Goal: Participate in discussion: Engage in conversation with other users on a specific topic

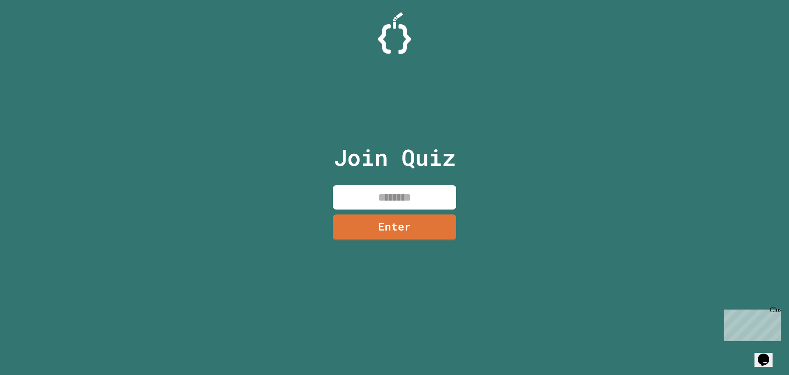
click at [388, 200] on input at bounding box center [394, 197] width 123 height 24
type input "********"
click at [382, 231] on link "Enter" at bounding box center [395, 225] width 112 height 27
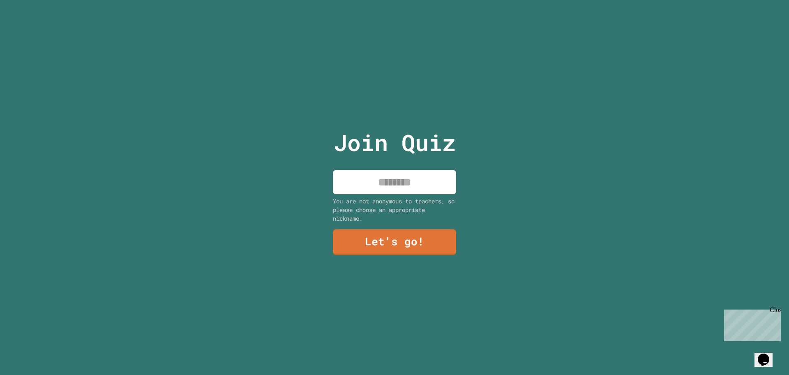
click at [389, 183] on input at bounding box center [394, 182] width 123 height 24
type input "****"
click at [384, 238] on link "Let's go!" at bounding box center [395, 240] width 112 height 27
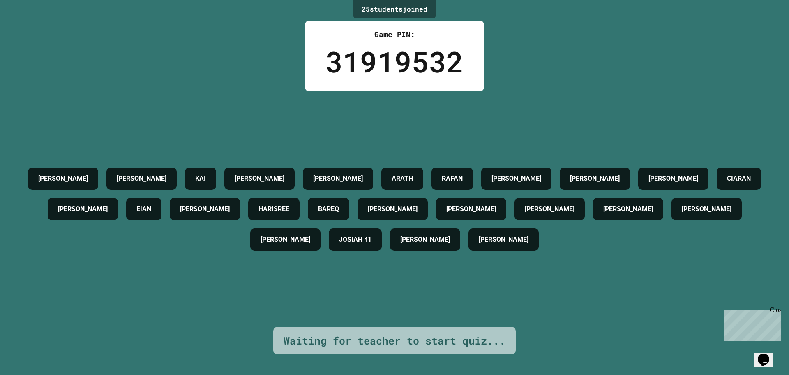
click at [662, 202] on div "[PERSON_NAME] KAI [PERSON_NAME] [PERSON_NAME] [PERSON_NAME] C [PERSON_NAME] [PE…" at bounding box center [395, 208] width 748 height 91
click at [779, 310] on div "Close" at bounding box center [775, 311] width 10 height 10
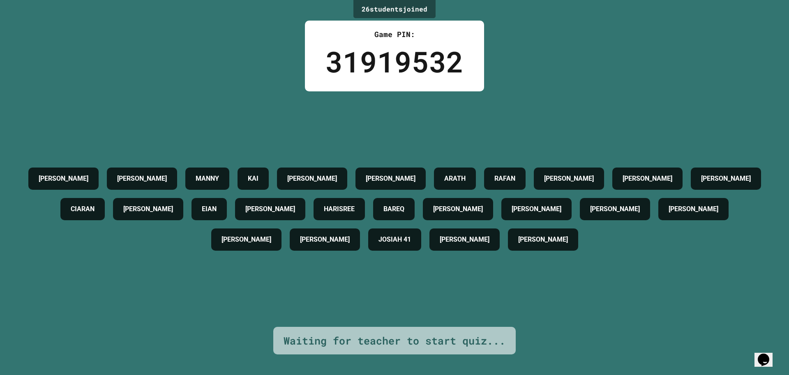
click at [431, 148] on div "[PERSON_NAME] [PERSON_NAME] KAI [PERSON_NAME] [PERSON_NAME] [PERSON_NAME] C [PE…" at bounding box center [395, 208] width 748 height 235
click at [375, 129] on div "[PERSON_NAME] [PERSON_NAME] KAI [PERSON_NAME] [PERSON_NAME] [PERSON_NAME] C [PE…" at bounding box center [395, 208] width 748 height 235
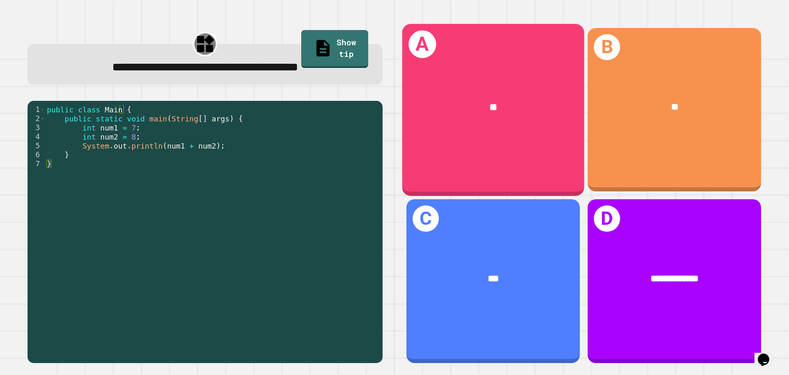
click at [448, 128] on div "**" at bounding box center [494, 107] width 182 height 55
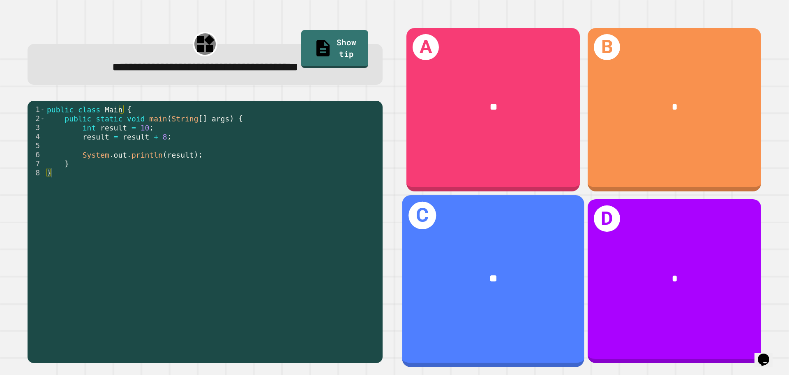
click at [480, 231] on div "C **" at bounding box center [494, 280] width 182 height 171
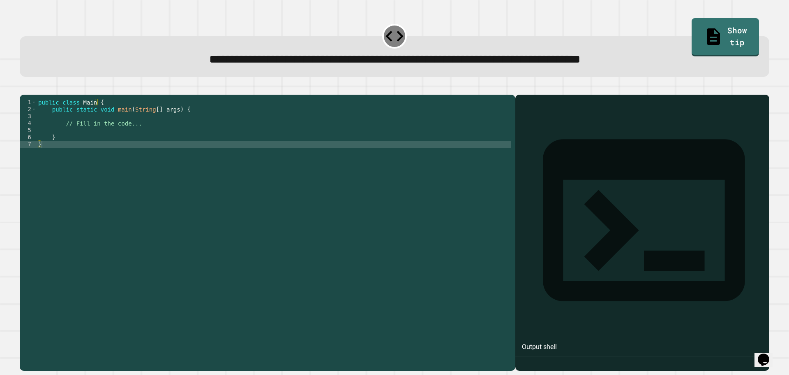
click at [245, 141] on div "public class Main { public static void main ( String [ ] args ) { // Fill in th…" at bounding box center [274, 225] width 475 height 252
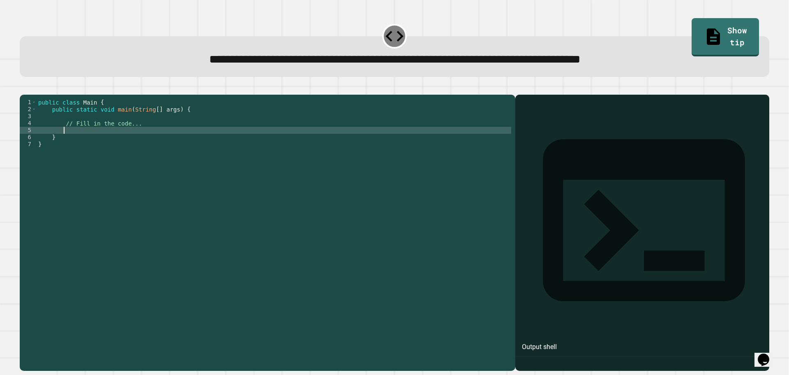
scroll to position [0, 0]
type textarea "*"
type textarea "**********"
click at [24, 88] on icon "button" at bounding box center [24, 88] width 0 height 0
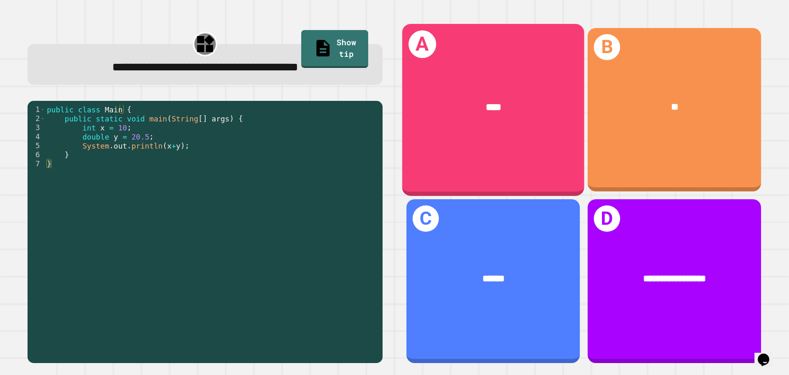
click at [498, 155] on div "A ****" at bounding box center [494, 109] width 182 height 171
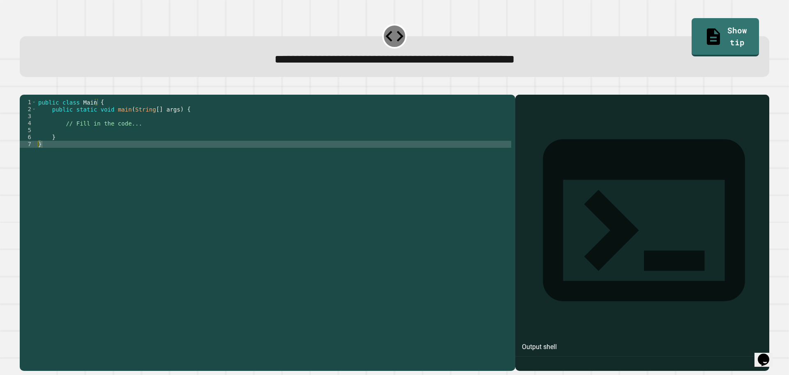
click at [298, 141] on div "public class Main { public static void main ( String [ ] args ) { // Fill in th…" at bounding box center [274, 225] width 475 height 252
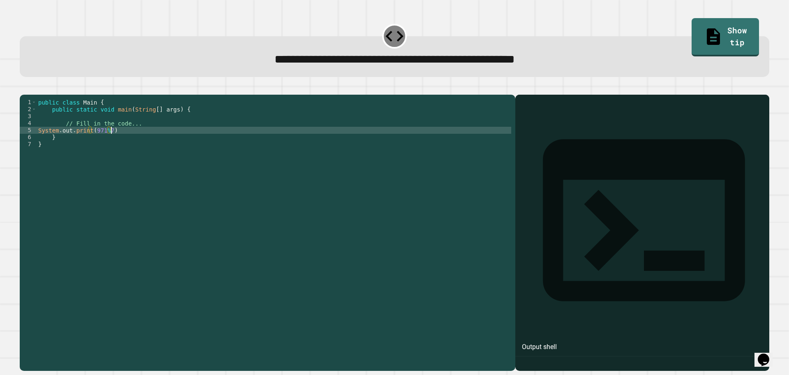
scroll to position [0, 5]
type textarea "**********"
click at [24, 88] on icon "button" at bounding box center [24, 88] width 0 height 0
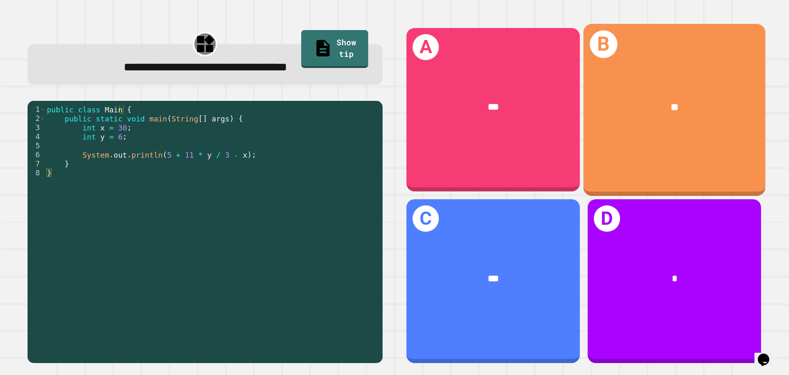
click at [689, 137] on div "B **" at bounding box center [675, 109] width 182 height 171
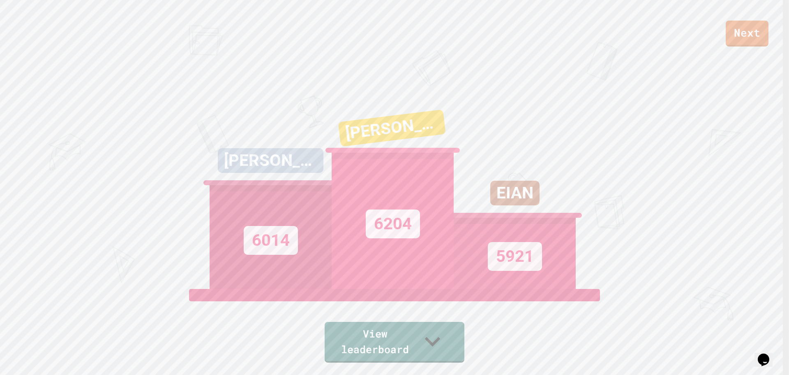
click at [415, 352] on link "View leaderboard" at bounding box center [395, 342] width 140 height 41
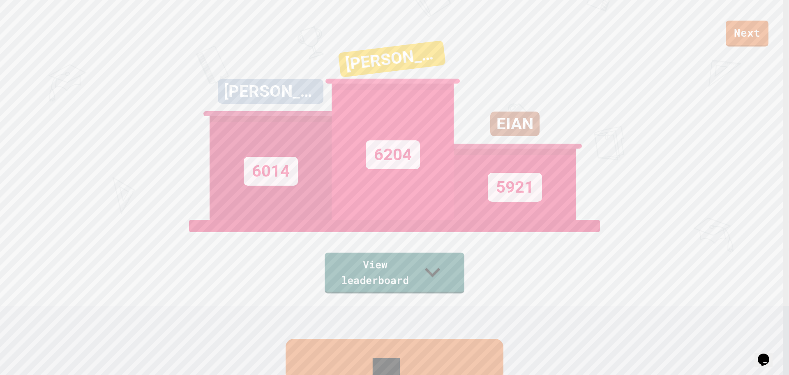
scroll to position [0, 0]
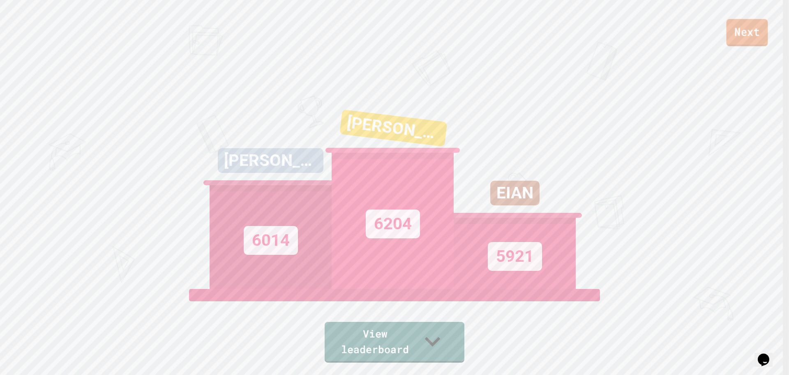
click at [744, 31] on link "Next" at bounding box center [748, 32] width 42 height 27
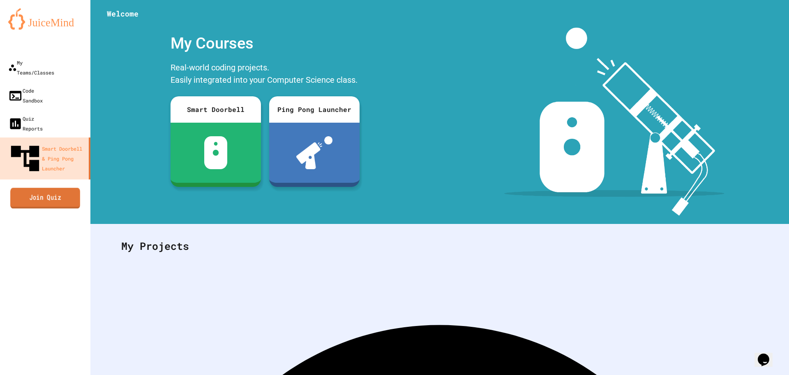
click at [46, 187] on link "Join Quiz" at bounding box center [45, 197] width 70 height 21
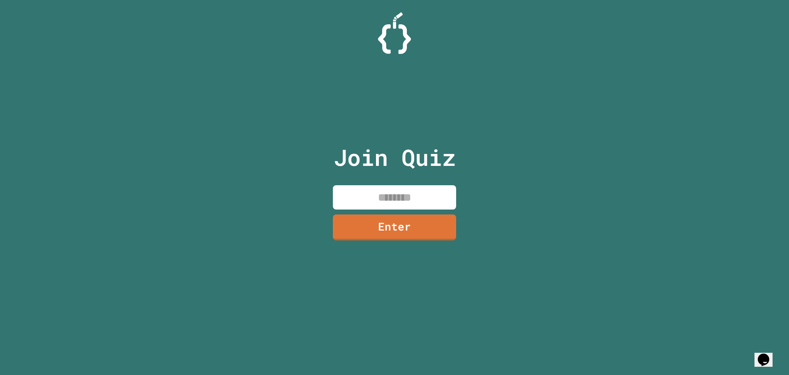
click at [433, 200] on input at bounding box center [394, 197] width 123 height 24
type input "********"
click at [434, 223] on link "Enter" at bounding box center [395, 225] width 112 height 27
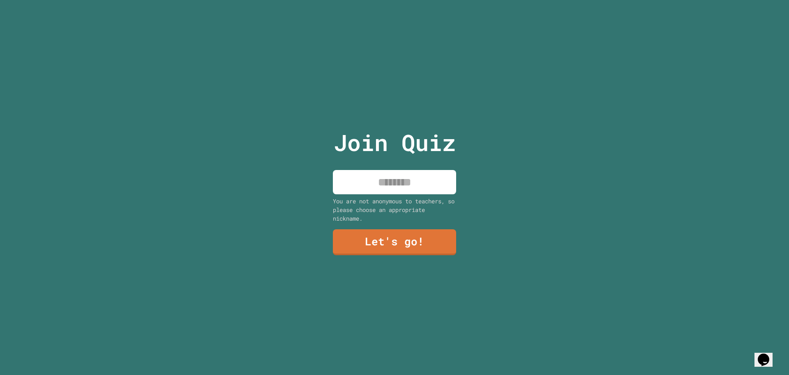
click at [427, 181] on input at bounding box center [394, 182] width 123 height 24
type input "****"
click at [426, 228] on link "Let's go!" at bounding box center [395, 240] width 112 height 27
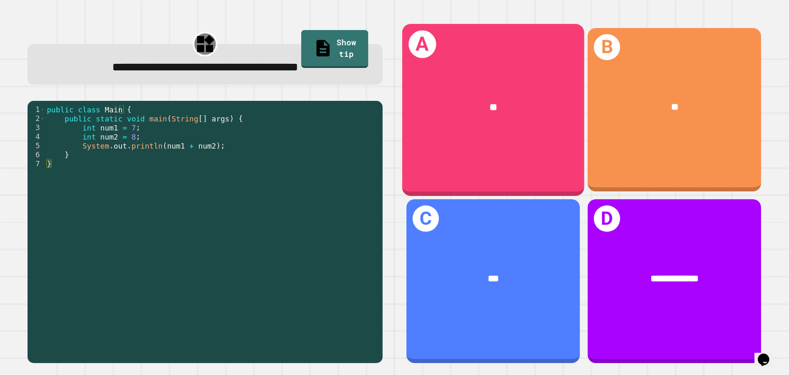
click at [498, 134] on div "A **" at bounding box center [494, 109] width 182 height 171
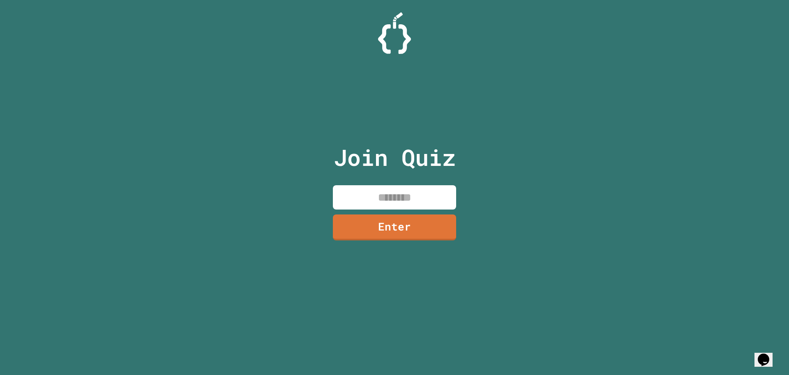
click at [404, 199] on input at bounding box center [394, 197] width 123 height 24
type input "********"
click at [410, 225] on link "Enter" at bounding box center [395, 225] width 112 height 27
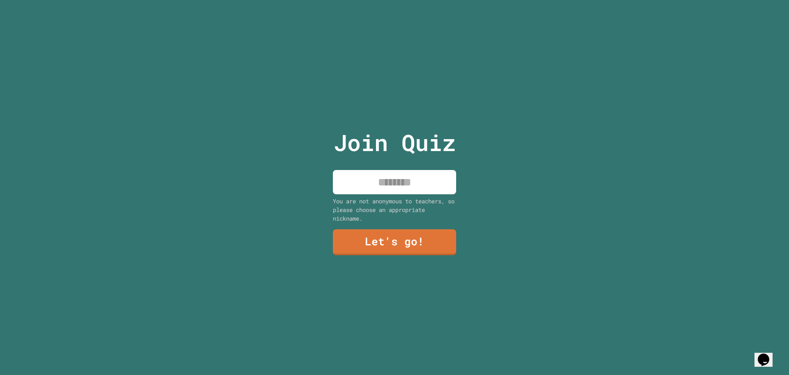
click at [431, 182] on input at bounding box center [394, 182] width 123 height 24
type input "****"
click at [430, 238] on link "Let's go!" at bounding box center [394, 241] width 123 height 27
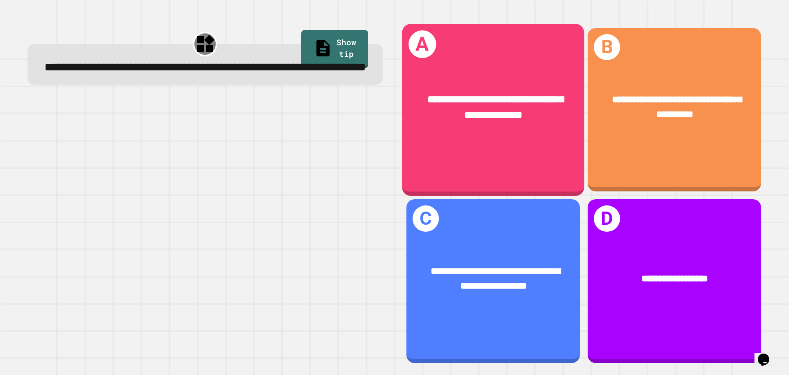
click at [537, 162] on div "**********" at bounding box center [494, 109] width 182 height 171
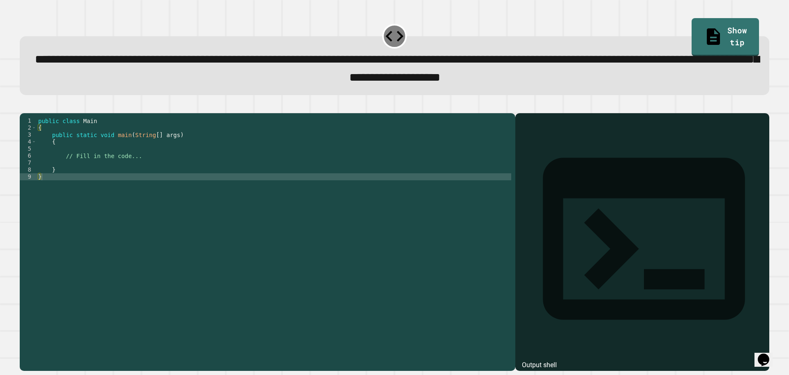
click at [225, 176] on div "public class Main { public static void main ( String [ ] args ) { // Fill in th…" at bounding box center [274, 232] width 475 height 231
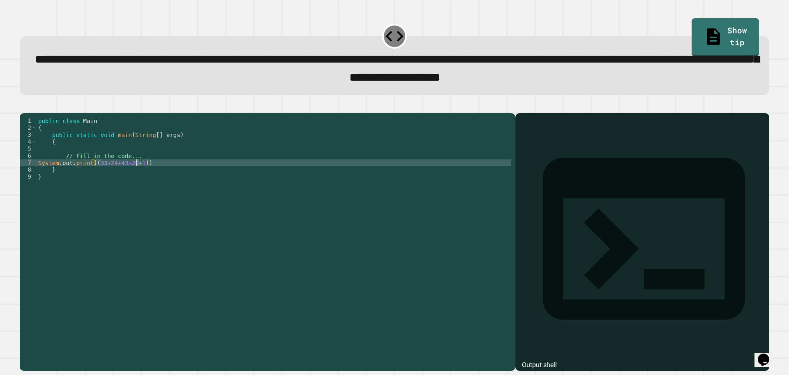
scroll to position [0, 7]
click at [141, 178] on div "public class Main { public static void main ( String [ ] args ) { // Fill in th…" at bounding box center [274, 232] width 475 height 231
click at [89, 177] on div "public class Main { public static void main ( String [ ] args ) { // Fill in th…" at bounding box center [274, 232] width 475 height 231
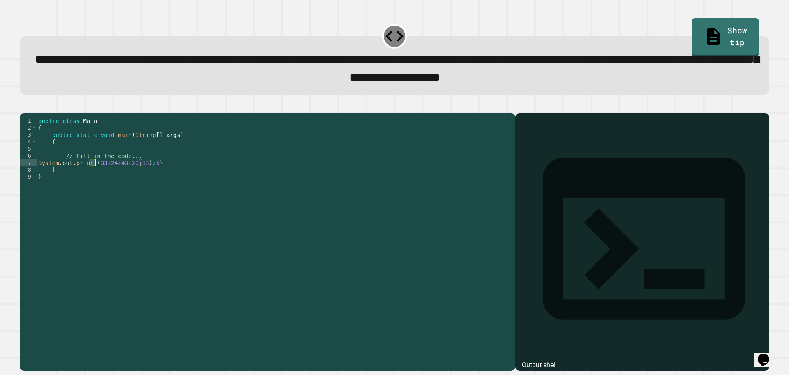
drag, startPoint x: 88, startPoint y: 176, endPoint x: 103, endPoint y: 178, distance: 15.4
click at [103, 178] on div "public class Main { public static void main ( String [ ] args ) { // Fill in th…" at bounding box center [274, 232] width 475 height 231
click at [86, 176] on div "public class Main { public static void main ( String [ ] args ) { // Fill in th…" at bounding box center [274, 232] width 475 height 231
drag, startPoint x: 89, startPoint y: 176, endPoint x: 152, endPoint y: 175, distance: 62.9
click at [152, 175] on div "public class Main { public static void main ( String [ ] args ) { // Fill in th…" at bounding box center [274, 232] width 475 height 231
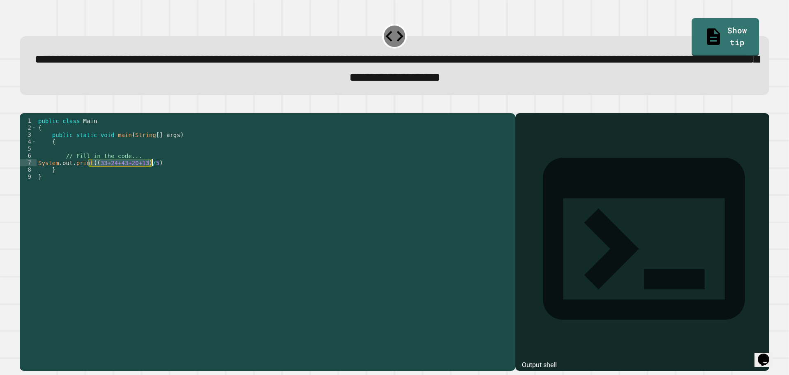
click at [159, 168] on div "public class Main { public static void main ( String [ ] args ) { // Fill in th…" at bounding box center [274, 232] width 475 height 231
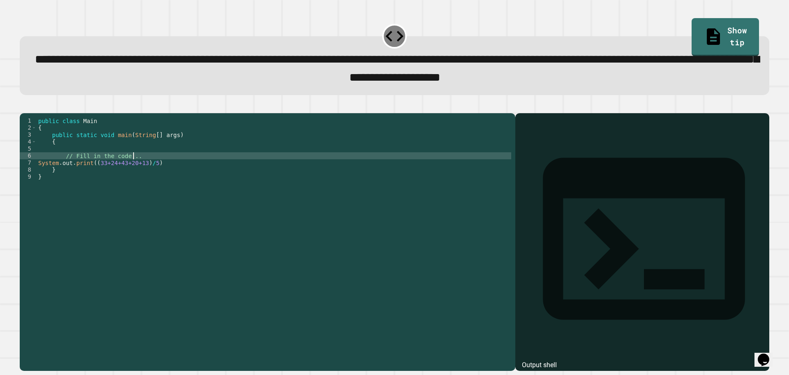
type textarea "**********"
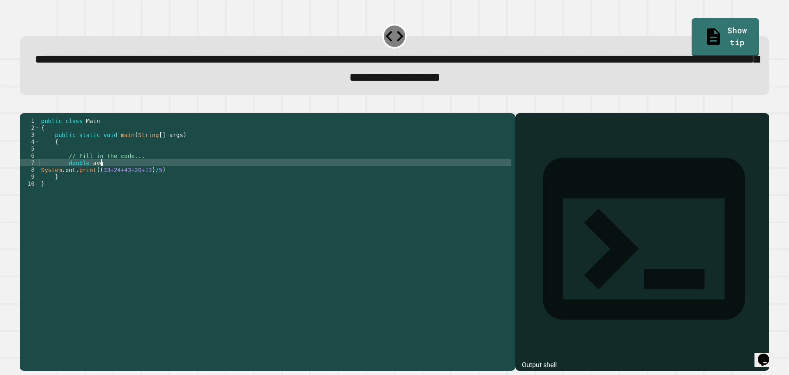
scroll to position [0, 4]
paste textarea "**********"
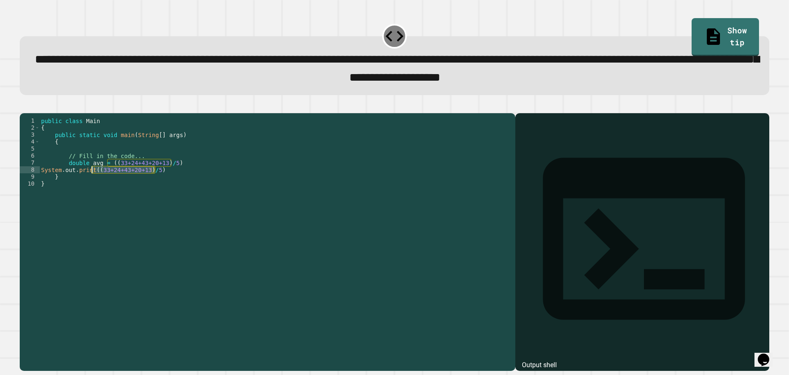
drag, startPoint x: 161, startPoint y: 184, endPoint x: 92, endPoint y: 183, distance: 69.5
click at [92, 183] on div "public class Main { public static void main ( String [ ] args ) { // Fill in th…" at bounding box center [275, 232] width 472 height 231
click at [163, 182] on div "public class Main { public static void main ( String [ ] args ) { // Fill in th…" at bounding box center [275, 232] width 472 height 231
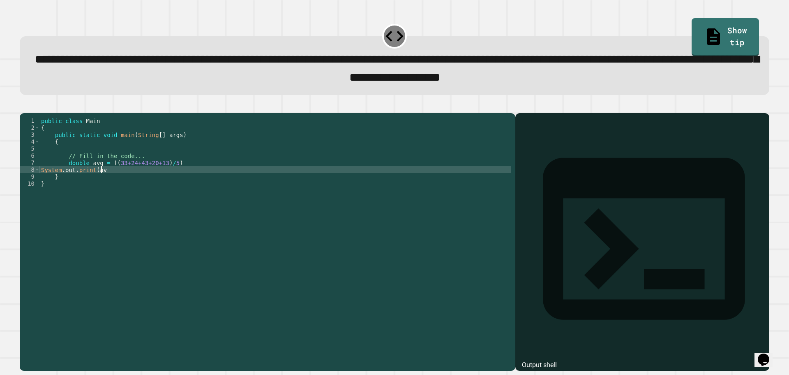
scroll to position [0, 4]
type textarea "**********"
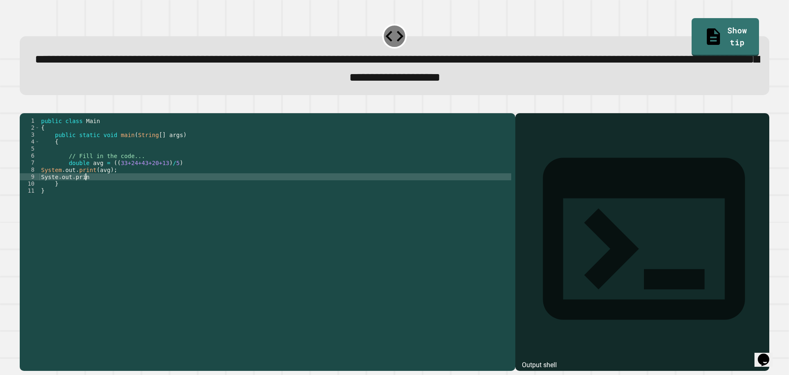
scroll to position [0, 3]
click at [90, 184] on div "public class Main { public static void main ( String [ ] args ) { // Fill in th…" at bounding box center [275, 232] width 472 height 231
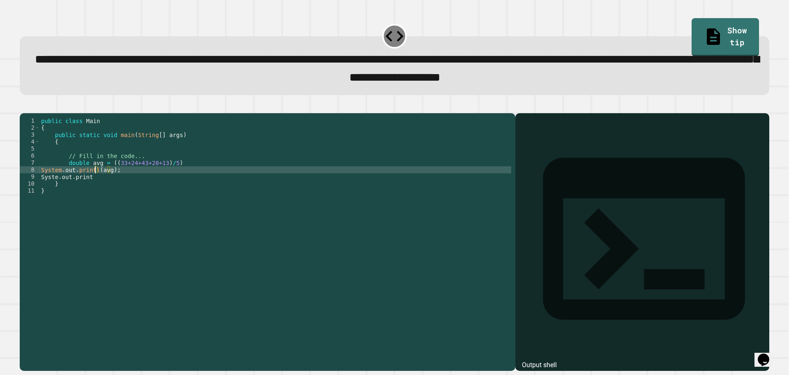
scroll to position [0, 4]
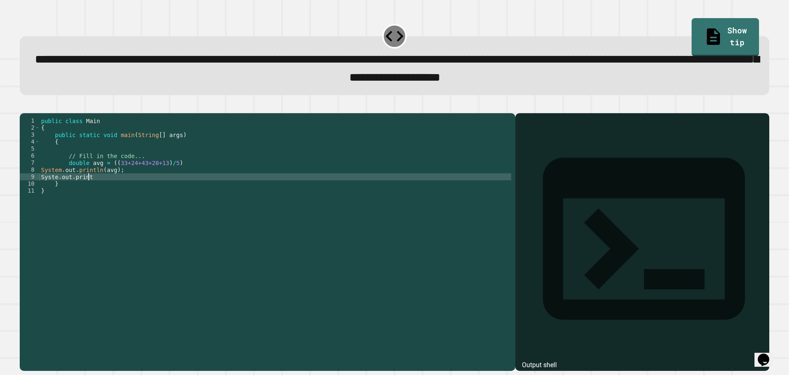
click at [93, 188] on div "public class Main { public static void main ( String [ ] args ) { // Fill in th…" at bounding box center [275, 232] width 472 height 231
click at [56, 191] on div "public class Main { public static void main ( String [ ] args ) { // Fill in th…" at bounding box center [275, 232] width 472 height 231
click at [120, 188] on div "public class Main { public static void main ( String [ ] args ) { // Fill in th…" at bounding box center [275, 232] width 472 height 231
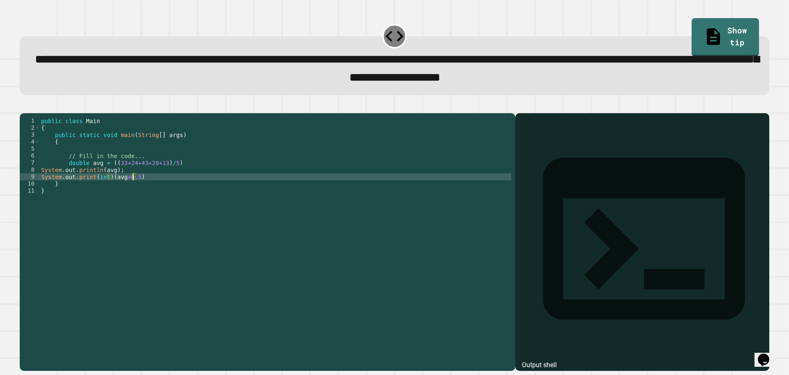
click at [144, 191] on div "public class Main { public static void main ( String [ ] args ) { // Fill in th…" at bounding box center [275, 232] width 472 height 231
click at [91, 189] on div "public class Main { public static void main ( String [ ] args ) { // Fill in th…" at bounding box center [275, 232] width 472 height 231
click at [138, 189] on div "public class Main { public static void main ( String [ ] args ) { // Fill in th…" at bounding box center [275, 232] width 472 height 231
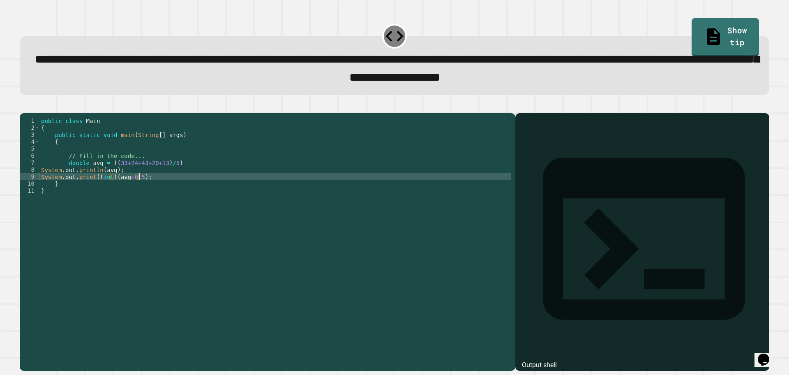
scroll to position [0, 7]
click at [24, 106] on button "button" at bounding box center [24, 106] width 0 height 0
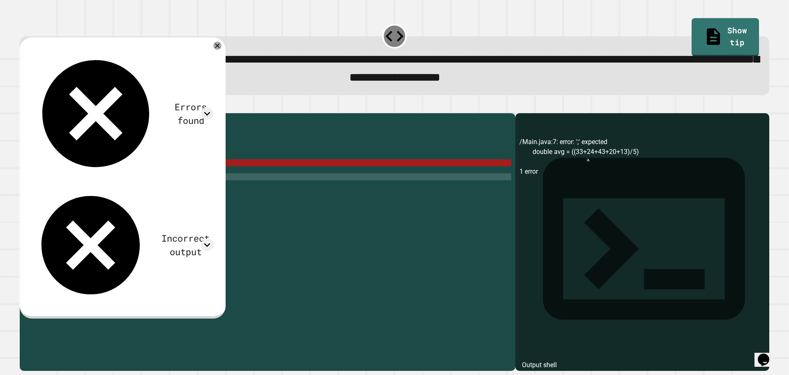
click at [187, 180] on div "public class Main { public static void main ( String [ ] args ) { // Fill in th…" at bounding box center [275, 232] width 472 height 231
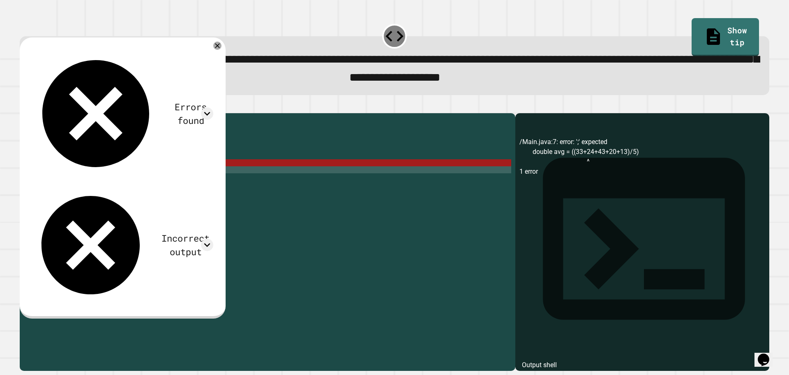
click at [189, 177] on div "public class Main { public static void main ( String [ ] args ) { // Fill in th…" at bounding box center [275, 232] width 472 height 231
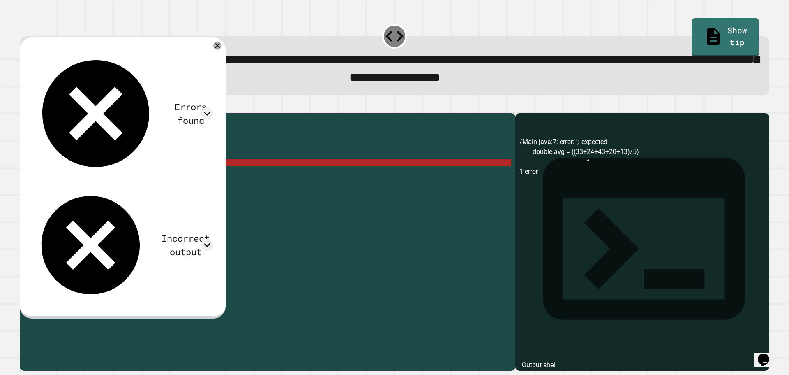
scroll to position [0, 9]
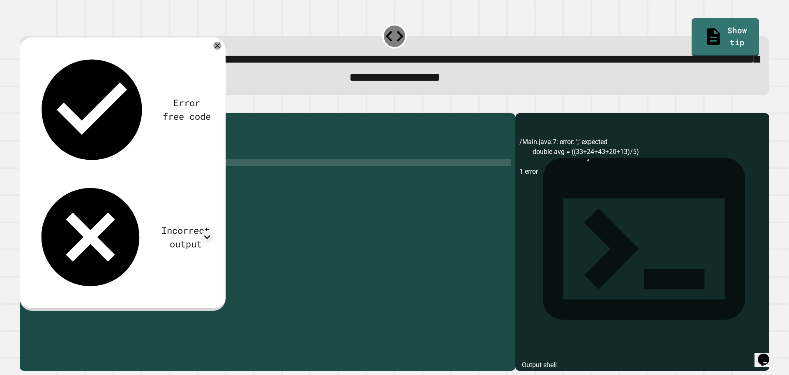
click at [31, 114] on icon "button" at bounding box center [29, 111] width 5 height 6
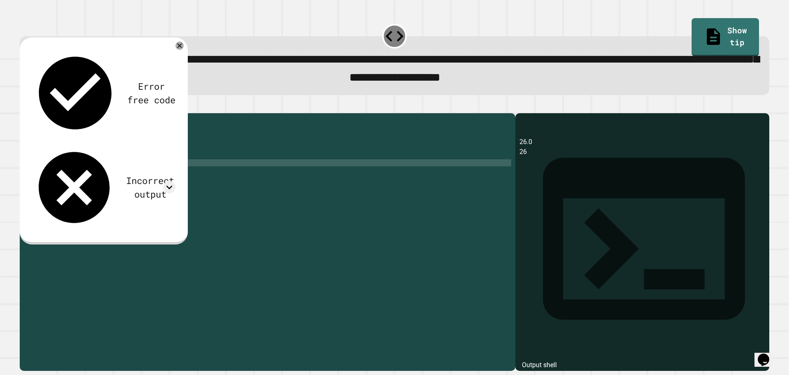
click at [171, 184] on div "public class Main { public static void main ( String [ ] args ) { // Fill in th…" at bounding box center [275, 232] width 472 height 231
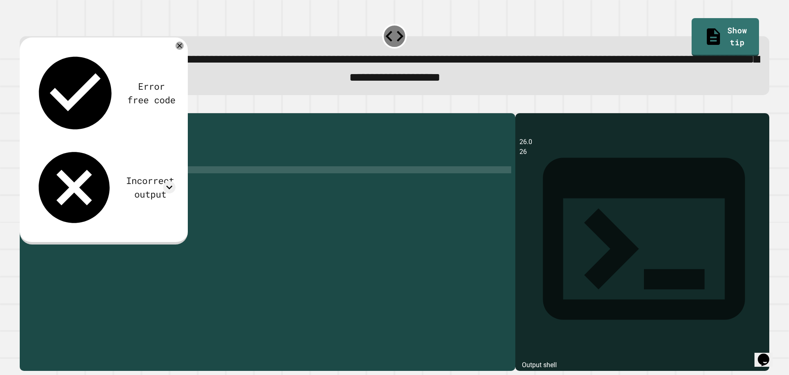
click at [74, 178] on div "public class Main { public static void main ( String [ ] args ) { // Fill in th…" at bounding box center [275, 232] width 472 height 231
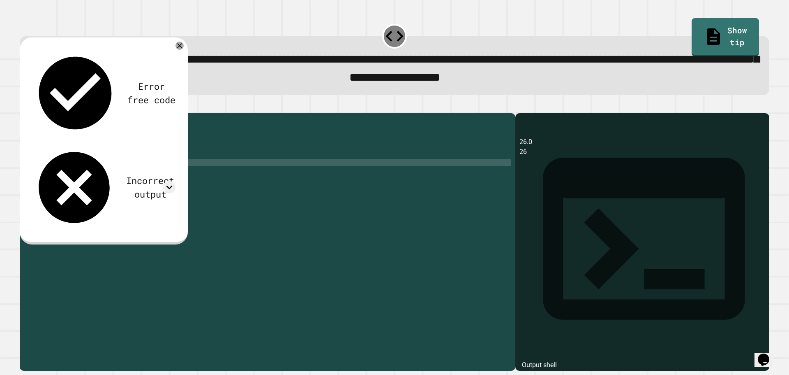
click at [74, 178] on div "public class Main { public static void main ( String [ ] args ) { // Fill in th…" at bounding box center [275, 232] width 472 height 231
click at [95, 176] on div "public class Main { public static void main ( String [ ] args ) { // Fill in th…" at bounding box center [275, 232] width 472 height 231
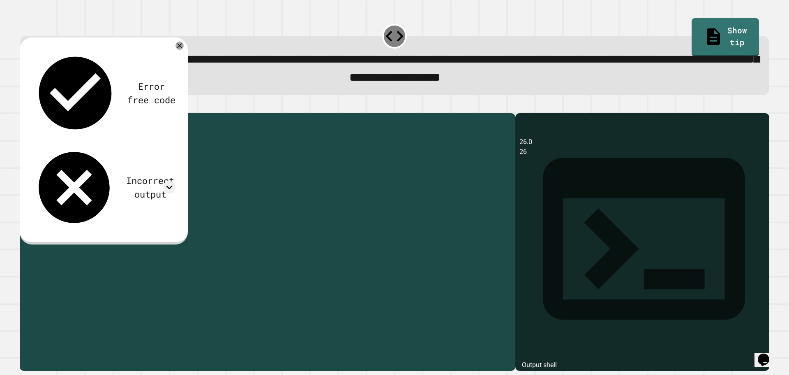
drag, startPoint x: 85, startPoint y: 177, endPoint x: 67, endPoint y: 178, distance: 17.7
click at [67, 178] on div "public class Main { public static void main ( String [ ] args ) { // Fill in th…" at bounding box center [275, 232] width 472 height 231
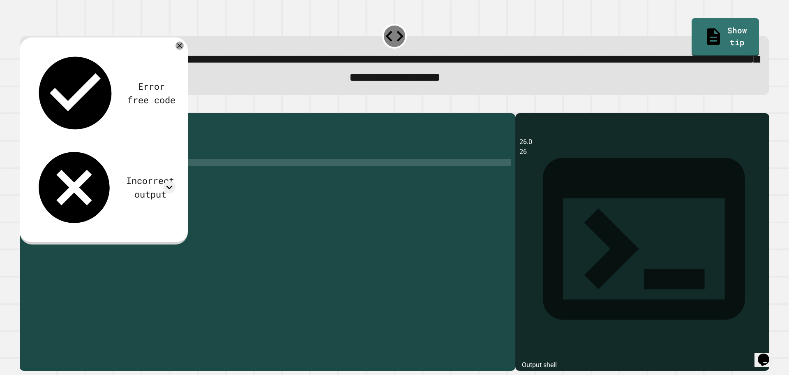
scroll to position [0, 2]
click at [116, 184] on div "public class Main { public static void main ( String [ ] args ) { // Fill in th…" at bounding box center [275, 232] width 472 height 231
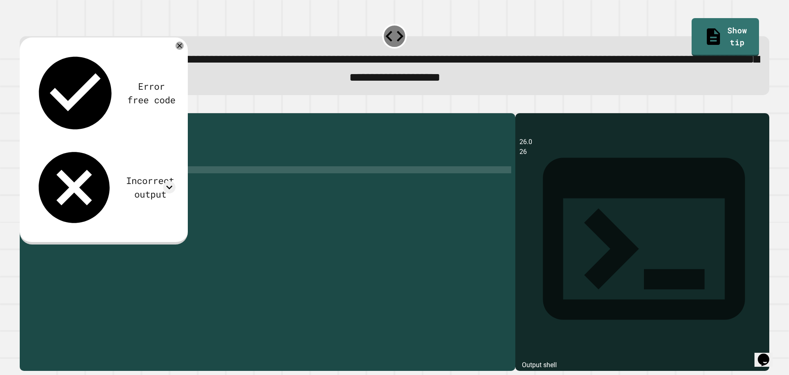
click at [98, 186] on div "public class Main { public static void main ( String [ ] args ) { // Fill in th…" at bounding box center [275, 232] width 472 height 231
click at [97, 180] on div "public class Main { public static void main ( String [ ] args ) { // Fill in th…" at bounding box center [275, 232] width 472 height 231
click at [100, 182] on div "public class Main { public static void main ( String [ ] args ) { // Fill in th…" at bounding box center [275, 232] width 472 height 231
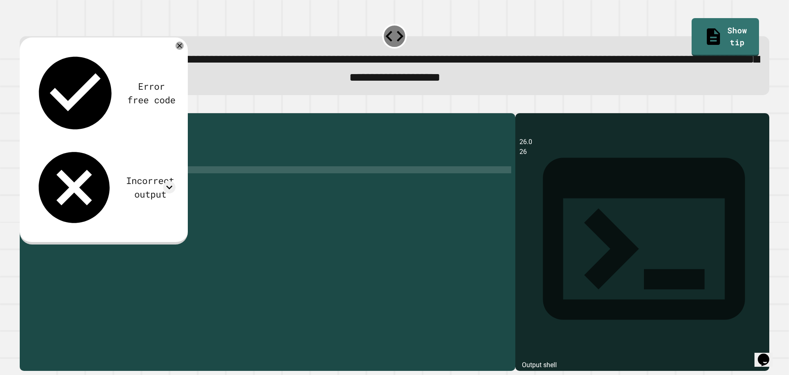
click at [142, 181] on div "public class Main { public static void main ( String [ ] args ) { // Fill in th…" at bounding box center [275, 232] width 472 height 231
click at [24, 106] on icon "button" at bounding box center [24, 106] width 0 height 0
click at [179, 50] on icon at bounding box center [180, 46] width 10 height 10
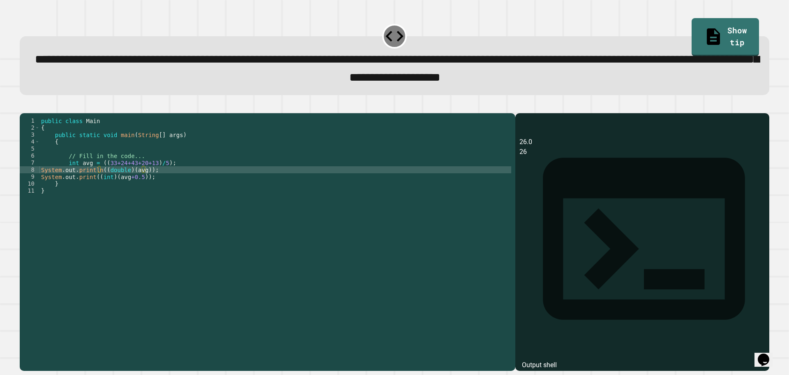
click at [182, 173] on div "public class Main { public static void main ( String [ ] args ) { // Fill in th…" at bounding box center [275, 232] width 472 height 231
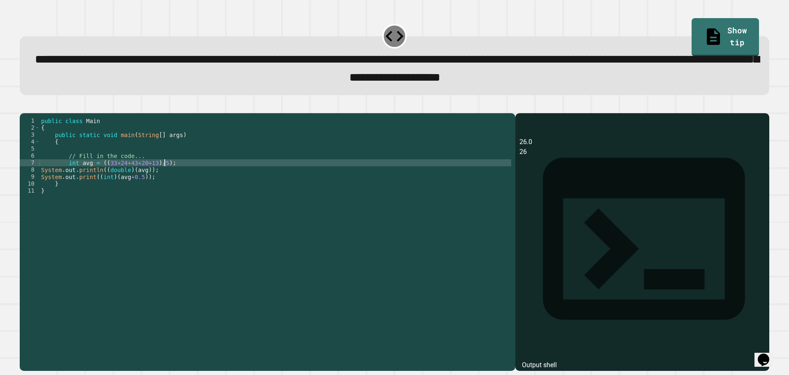
type textarea "**********"
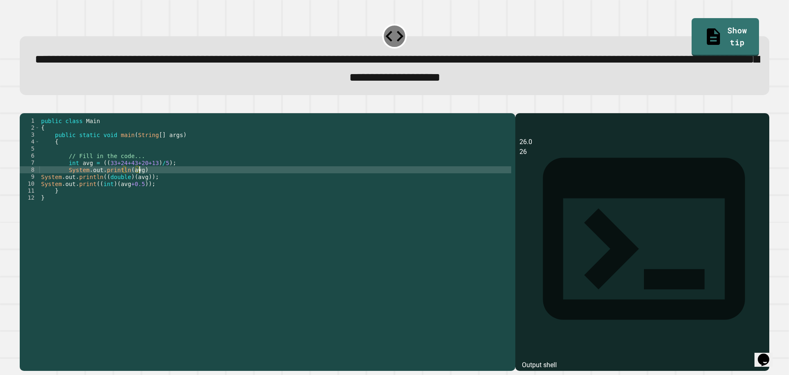
scroll to position [0, 7]
click at [24, 106] on icon "button" at bounding box center [24, 106] width 0 height 0
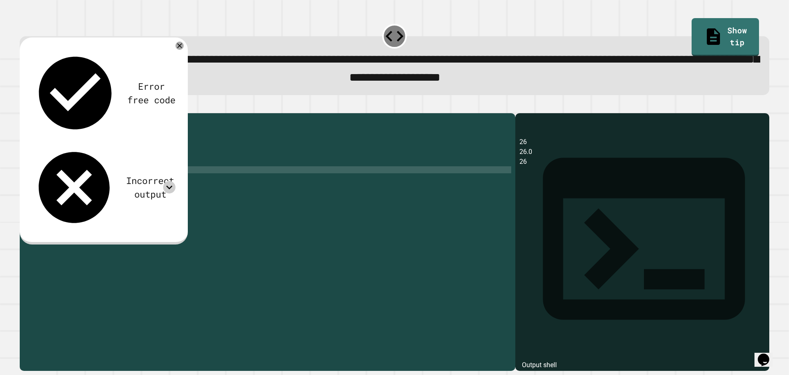
click at [167, 181] on icon at bounding box center [169, 187] width 12 height 12
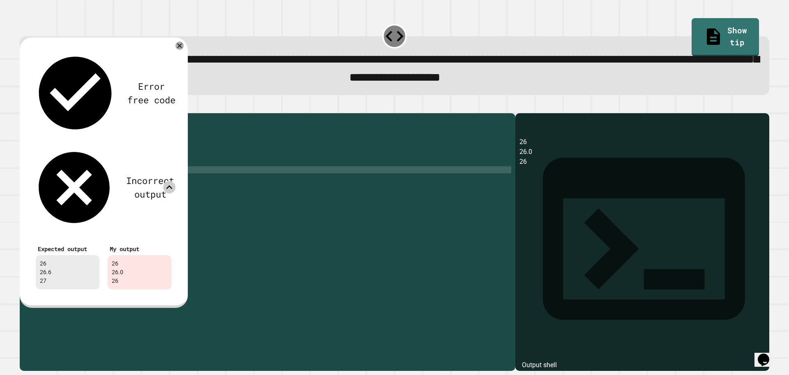
click at [173, 181] on icon at bounding box center [169, 187] width 12 height 12
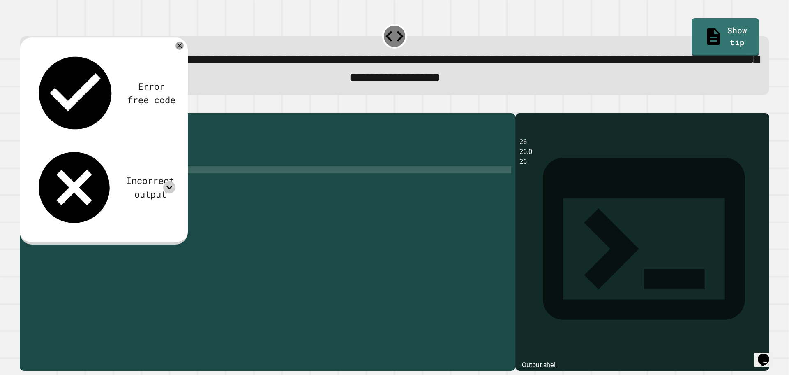
click at [142, 189] on div "public class Main { public static void main ( String [ ] args ) { // Fill in th…" at bounding box center [275, 232] width 472 height 231
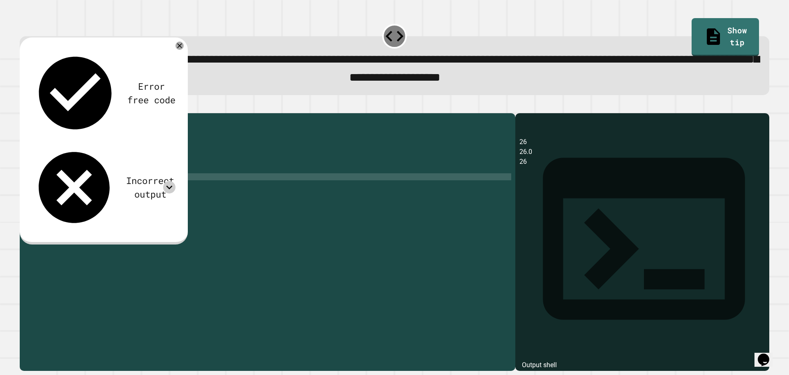
scroll to position [0, 5]
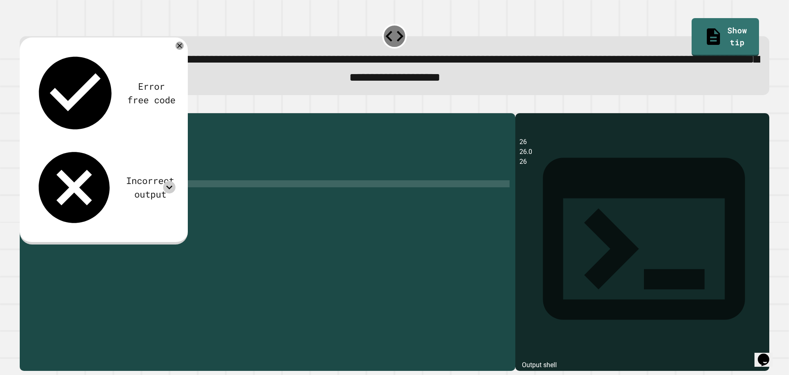
drag, startPoint x: 139, startPoint y: 199, endPoint x: 124, endPoint y: 194, distance: 15.0
click at [111, 199] on div "public class Main { public static void main ( String [ ] args ) { // Fill in th…" at bounding box center [275, 232] width 472 height 231
click at [138, 194] on div "public class Main { public static void main ( String [ ] args ) { // Fill in th…" at bounding box center [275, 225] width 472 height 217
click at [139, 195] on div "public class Main { public static void main ( String [ ] args ) { // Fill in th…" at bounding box center [275, 232] width 472 height 231
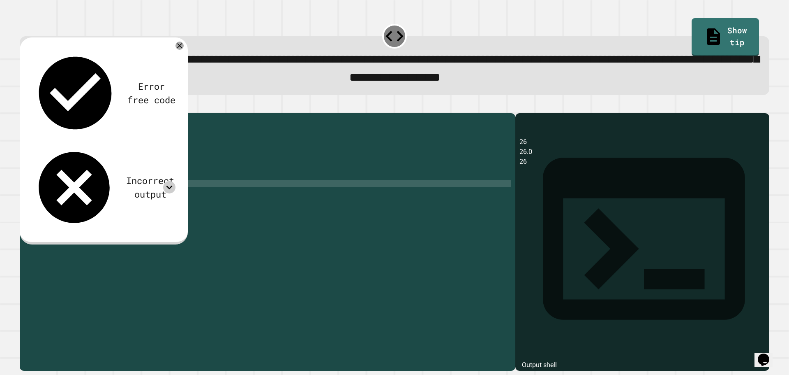
type textarea "**********"
click at [31, 113] on icon "button" at bounding box center [29, 111] width 5 height 6
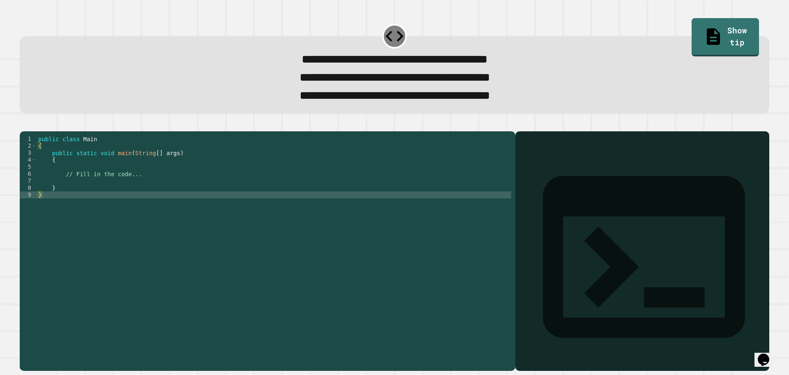
click at [24, 124] on icon "button" at bounding box center [24, 124] width 0 height 0
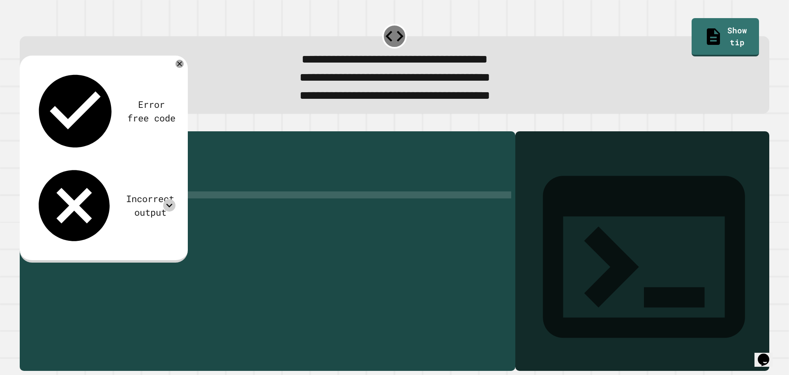
click at [168, 204] on icon at bounding box center [170, 206] width 6 height 4
click at [168, 199] on icon at bounding box center [169, 205] width 12 height 12
click at [172, 199] on icon at bounding box center [169, 205] width 12 height 12
click at [171, 199] on icon at bounding box center [169, 205] width 12 height 12
click at [199, 169] on div "public class Main { public static void main ( String [ ] args ) { // Fill in th…" at bounding box center [274, 240] width 475 height 210
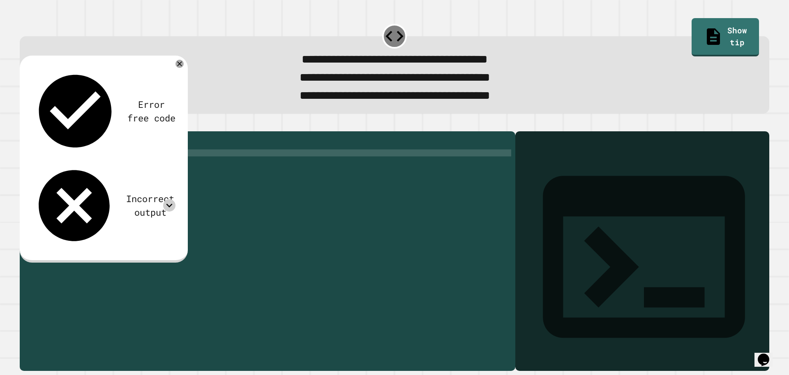
click at [200, 180] on div "public class Main { public static void main ( String [ ] args ) { // Fill in th…" at bounding box center [274, 240] width 475 height 210
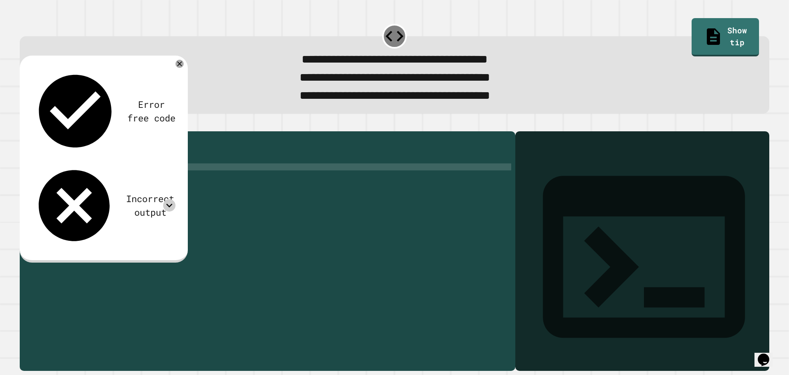
scroll to position [0, 7]
drag, startPoint x: 431, startPoint y: 80, endPoint x: 280, endPoint y: 104, distance: 152.5
click at [280, 104] on div "**********" at bounding box center [395, 78] width 721 height 55
copy div "**********"
click at [185, 179] on div "public class Main { public static void main ( String [ ] args ) { System . out …" at bounding box center [274, 240] width 475 height 210
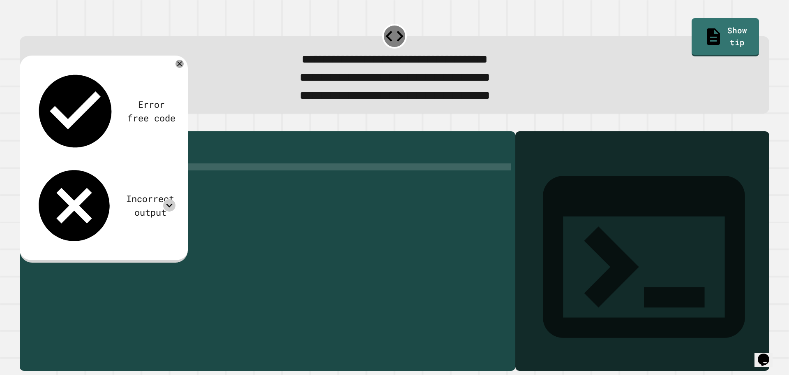
click at [137, 181] on div "public class Main { public static void main ( String [ ] args ) { System . out …" at bounding box center [274, 240] width 475 height 210
click at [24, 124] on icon "button" at bounding box center [24, 124] width 0 height 0
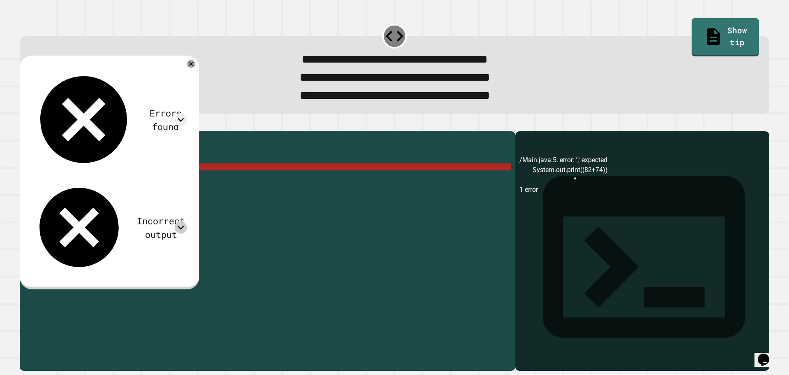
click at [184, 225] on icon at bounding box center [181, 227] width 6 height 4
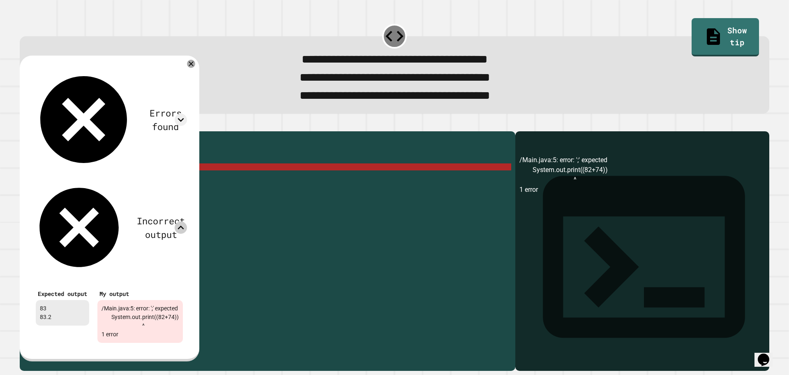
click at [191, 279] on div "Expected output 83 83.2 My output /Main.java:5: error: ';' expected System.out.…" at bounding box center [110, 315] width 164 height 72
click at [196, 69] on icon at bounding box center [191, 64] width 10 height 10
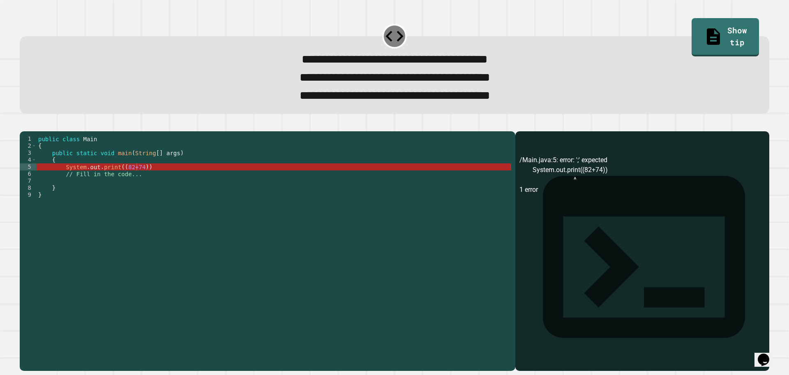
click at [134, 181] on div "public class Main { public static void main ( String [ ] args ) { System . out …" at bounding box center [274, 240] width 475 height 210
click at [137, 181] on div "public class Main { public static void main ( String [ ] args ) { System . out …" at bounding box center [274, 240] width 475 height 210
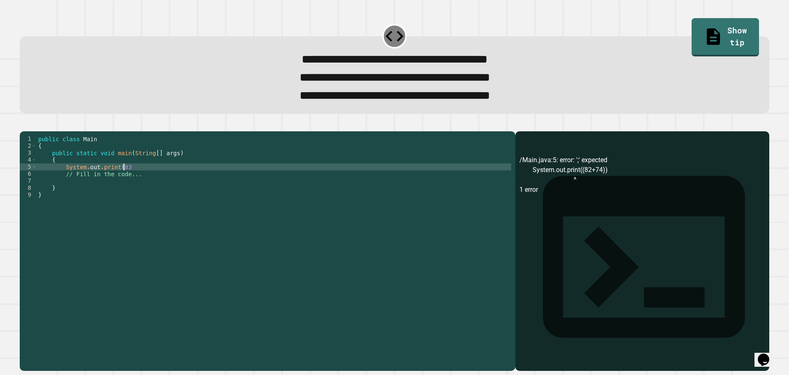
scroll to position [0, 6]
type textarea "**********"
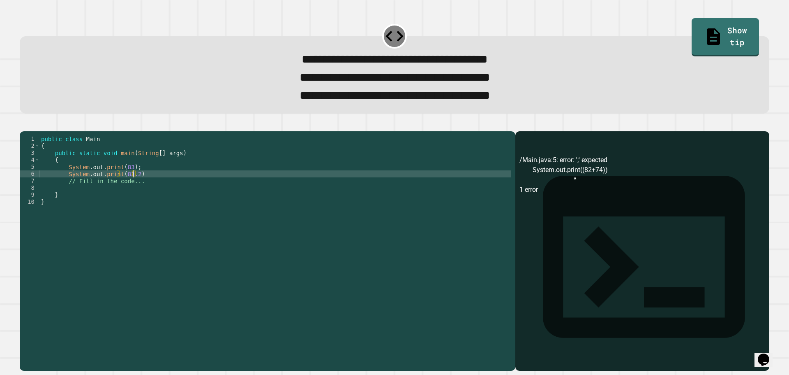
click at [149, 187] on div "public class Main { public static void main ( String [ ] args ) { System . out …" at bounding box center [275, 240] width 472 height 210
click at [24, 124] on icon "button" at bounding box center [24, 124] width 0 height 0
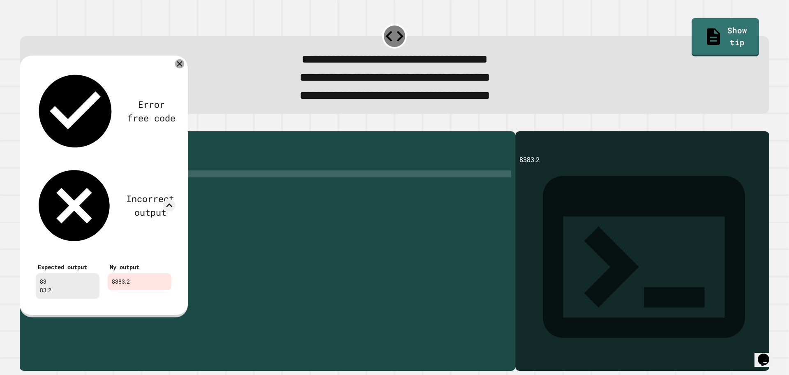
click at [176, 66] on icon at bounding box center [179, 63] width 9 height 9
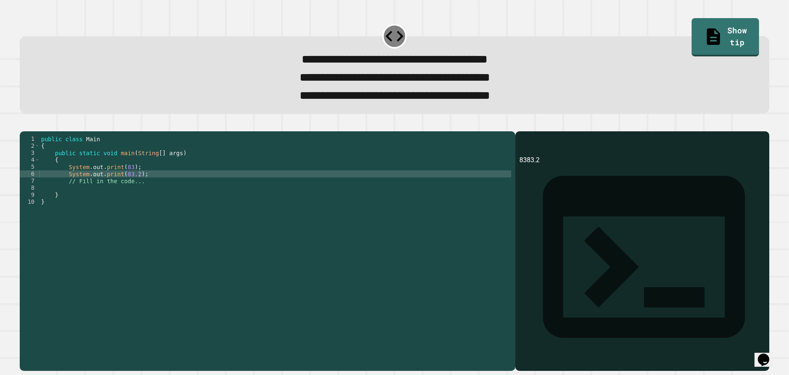
click at [117, 184] on div "public class Main { public static void main ( String [ ] args ) { System . out …" at bounding box center [275, 240] width 472 height 210
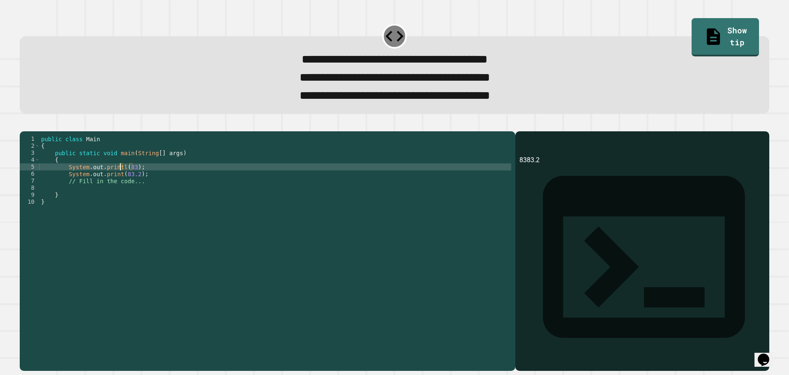
scroll to position [0, 6]
type textarea "**********"
click at [24, 124] on icon "button" at bounding box center [24, 124] width 0 height 0
